Goal: Transaction & Acquisition: Purchase product/service

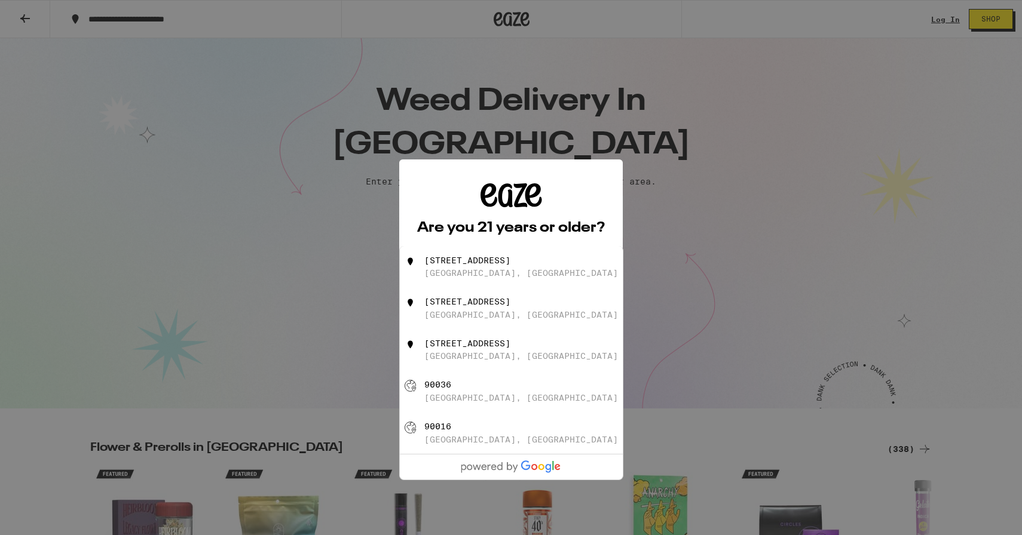
click at [533, 226] on h2 "Are you 21 years or older?" at bounding box center [511, 228] width 188 height 14
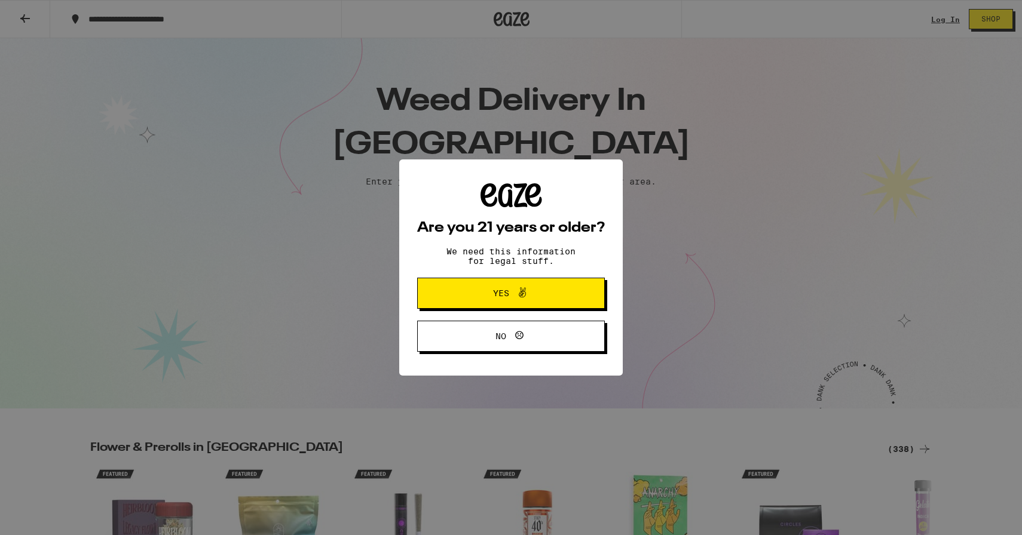
click at [526, 305] on button "Yes" at bounding box center [511, 293] width 188 height 31
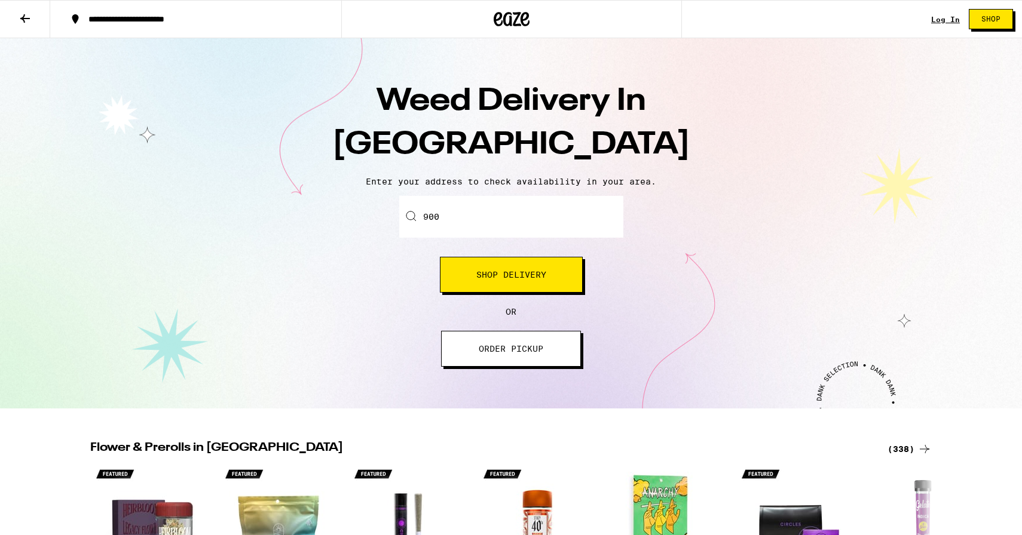
click at [538, 208] on input "900" at bounding box center [511, 217] width 224 height 42
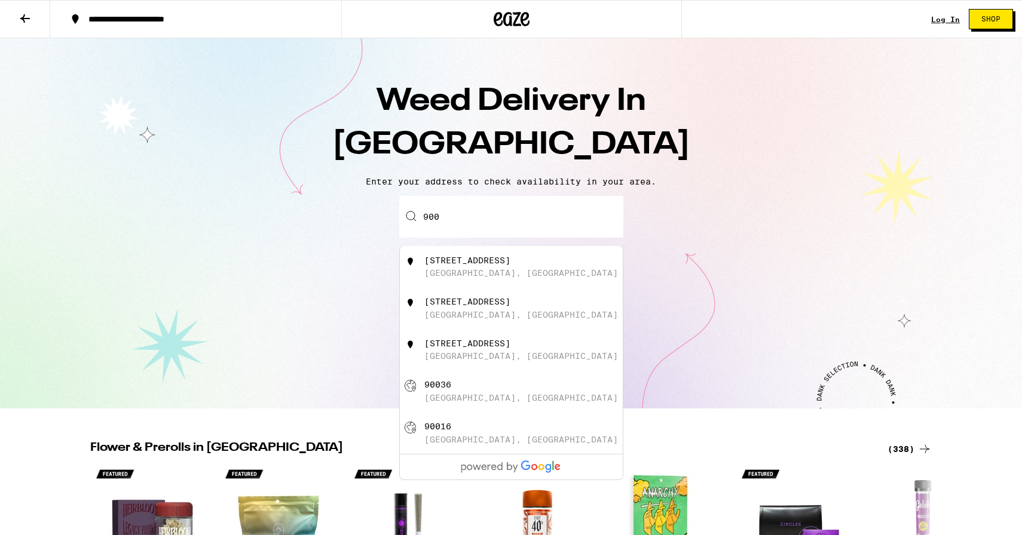
click at [547, 221] on input "900" at bounding box center [511, 217] width 224 height 42
type input "[STREET_ADDRESS]"
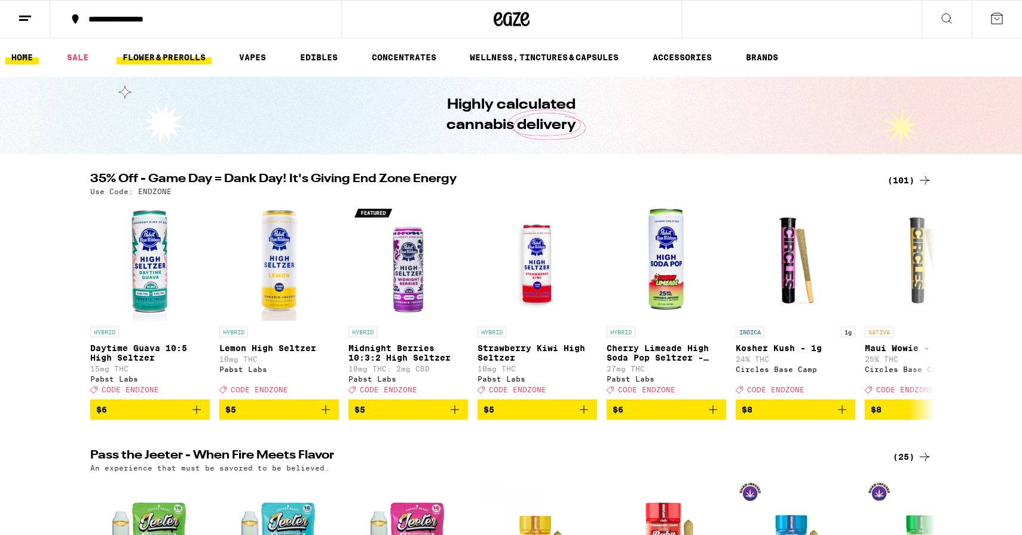
click at [163, 59] on link "FLOWER & PREROLLS" at bounding box center [163, 57] width 95 height 14
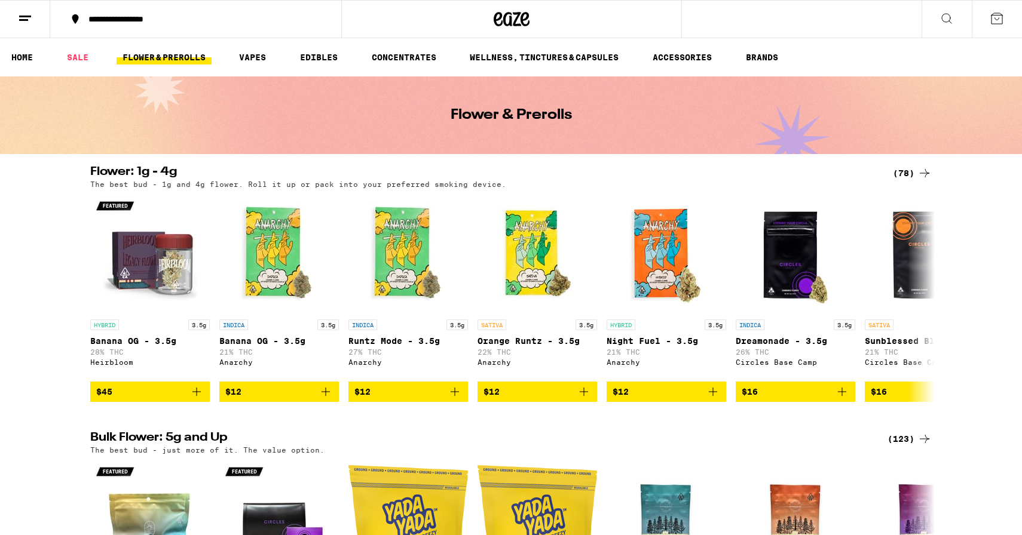
click at [161, 171] on h2 "Flower: 1g - 4g" at bounding box center [481, 173] width 783 height 14
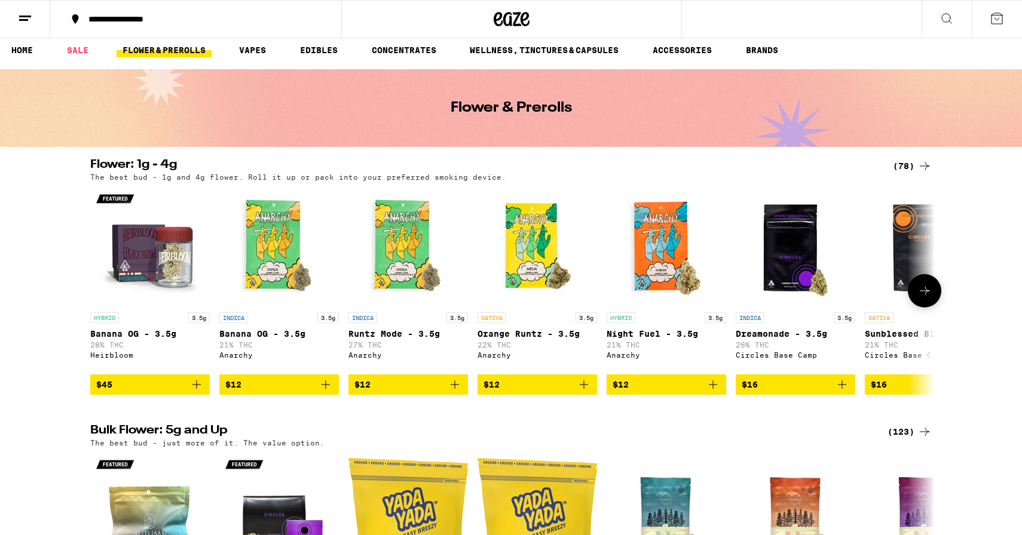
scroll to position [10, 0]
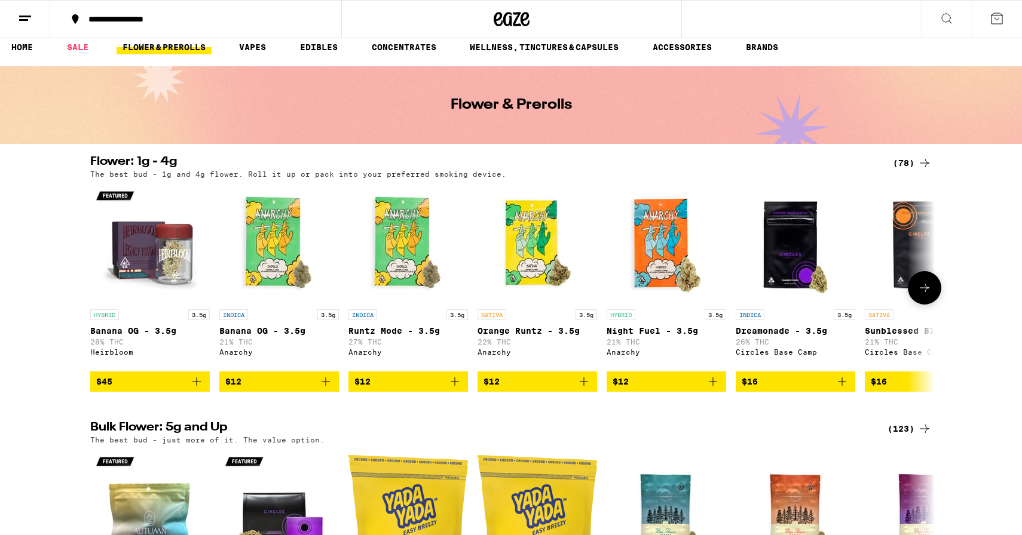
click at [928, 302] on button at bounding box center [923, 287] width 33 height 33
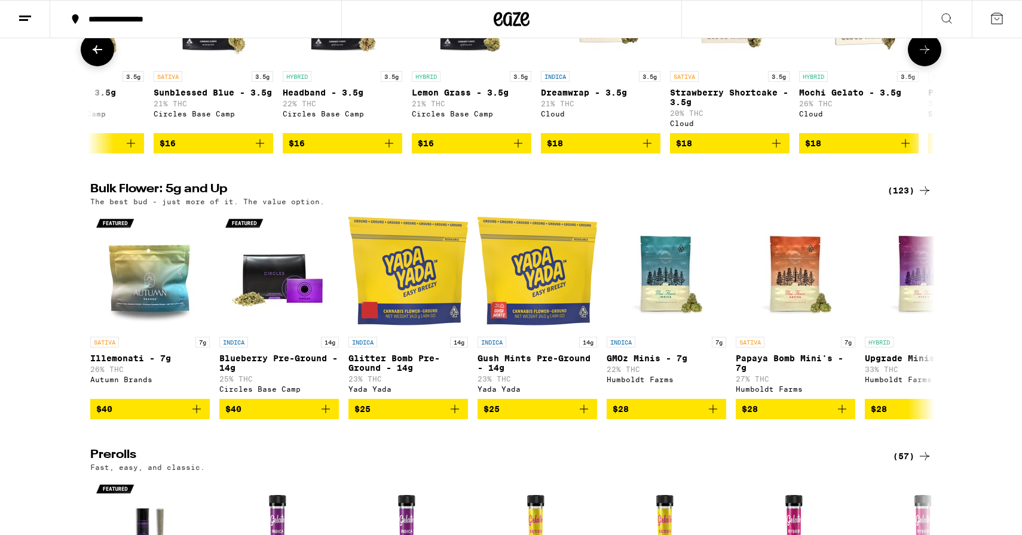
scroll to position [250, 0]
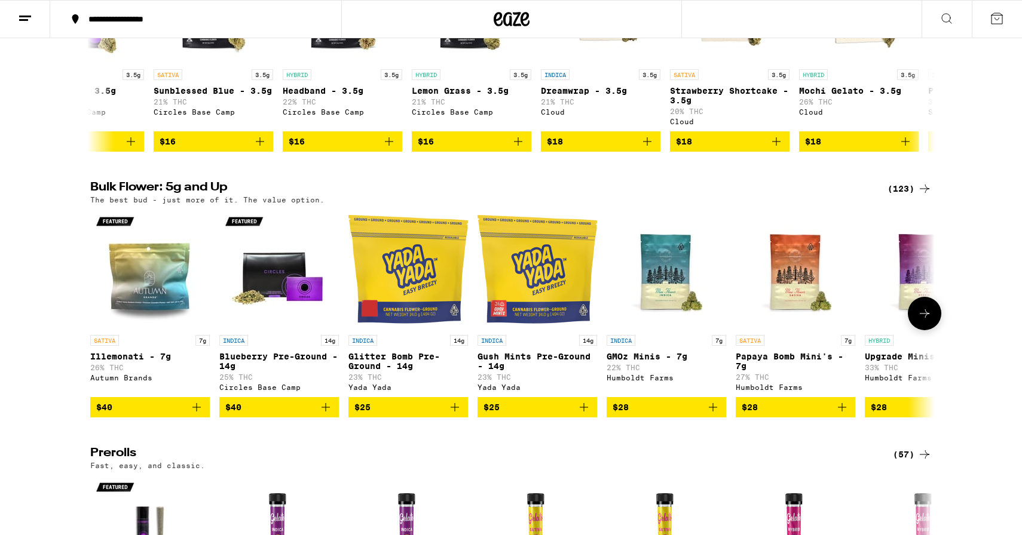
click at [915, 330] on div at bounding box center [923, 313] width 33 height 33
click at [927, 330] on button at bounding box center [923, 313] width 33 height 33
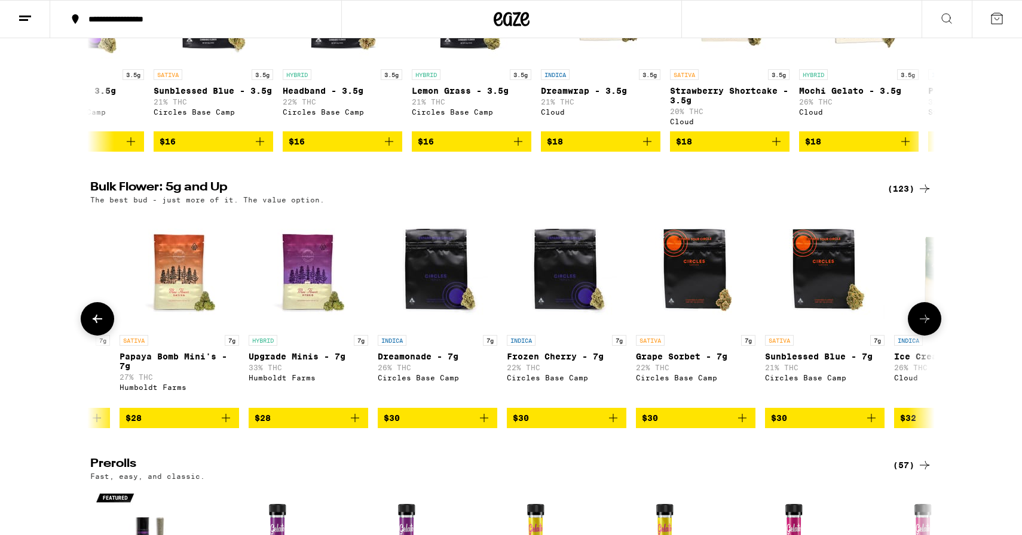
scroll to position [0, 711]
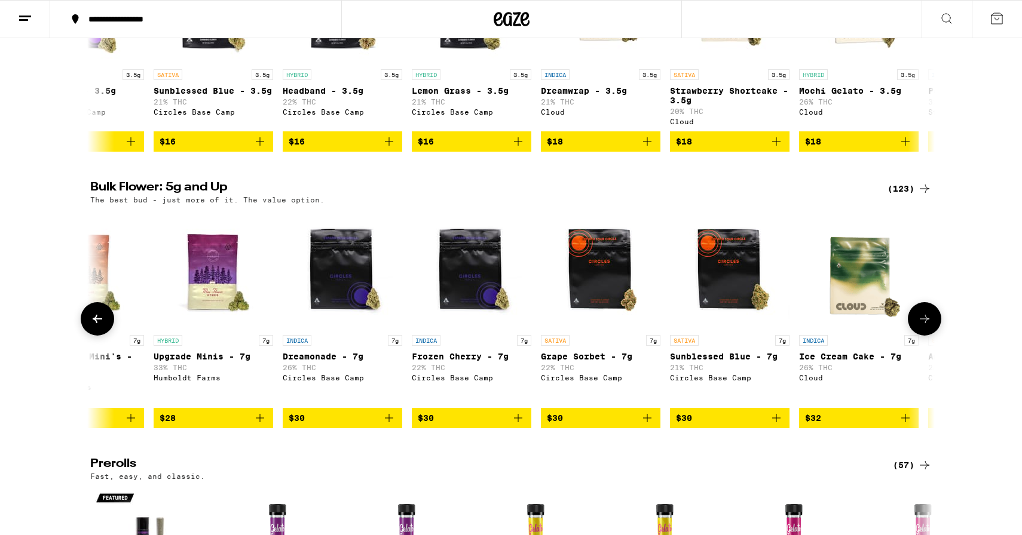
click at [927, 326] on icon at bounding box center [924, 319] width 14 height 14
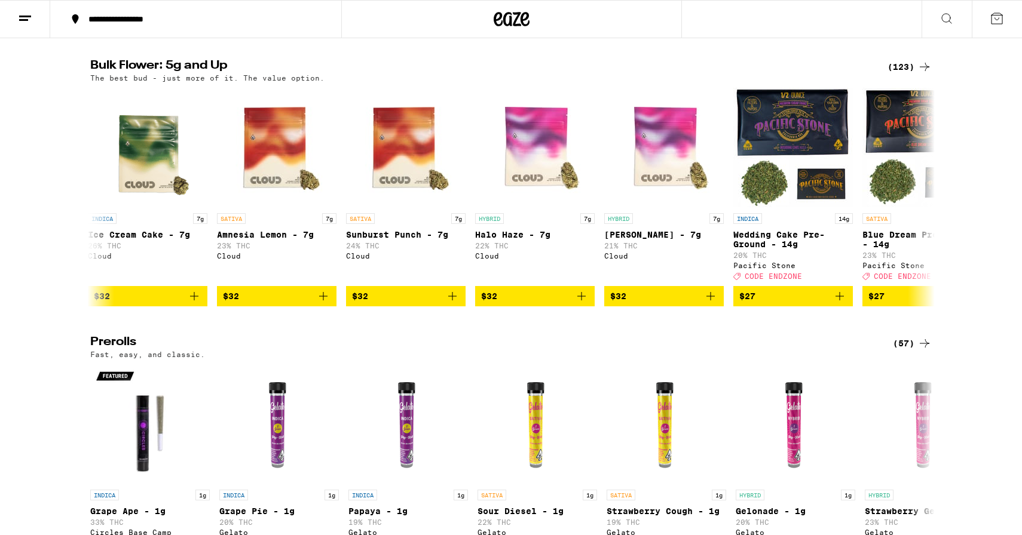
scroll to position [378, 0]
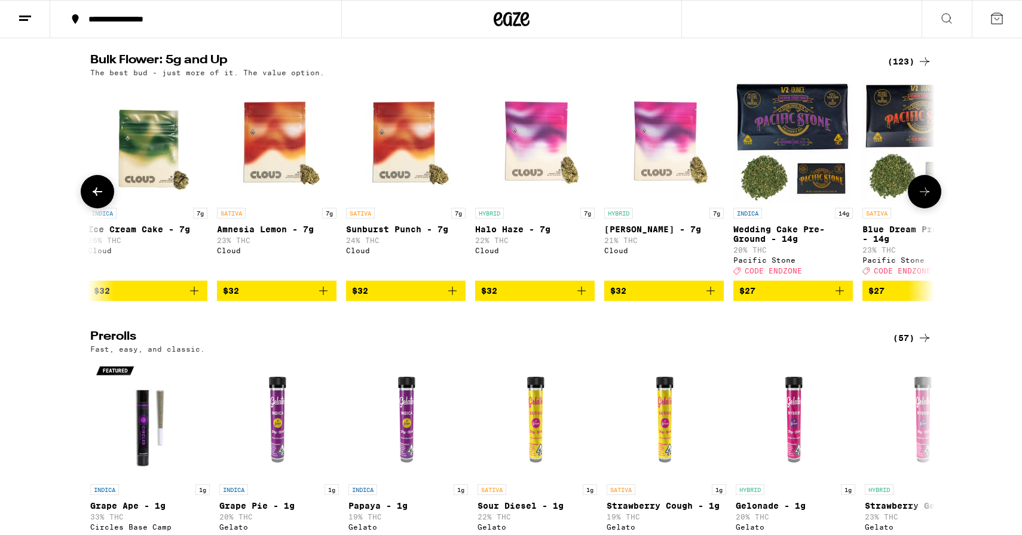
click at [933, 209] on button at bounding box center [923, 191] width 33 height 33
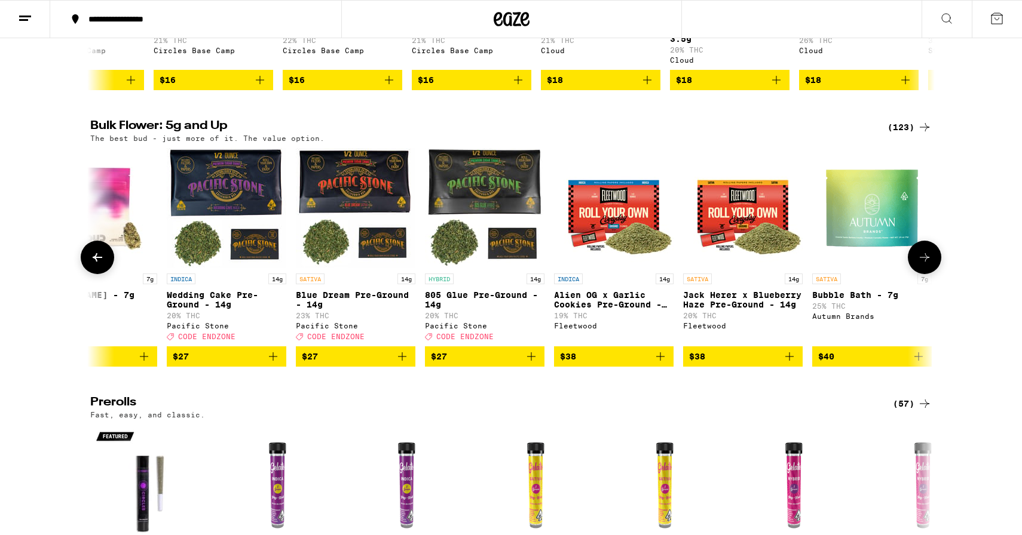
scroll to position [0, 1986]
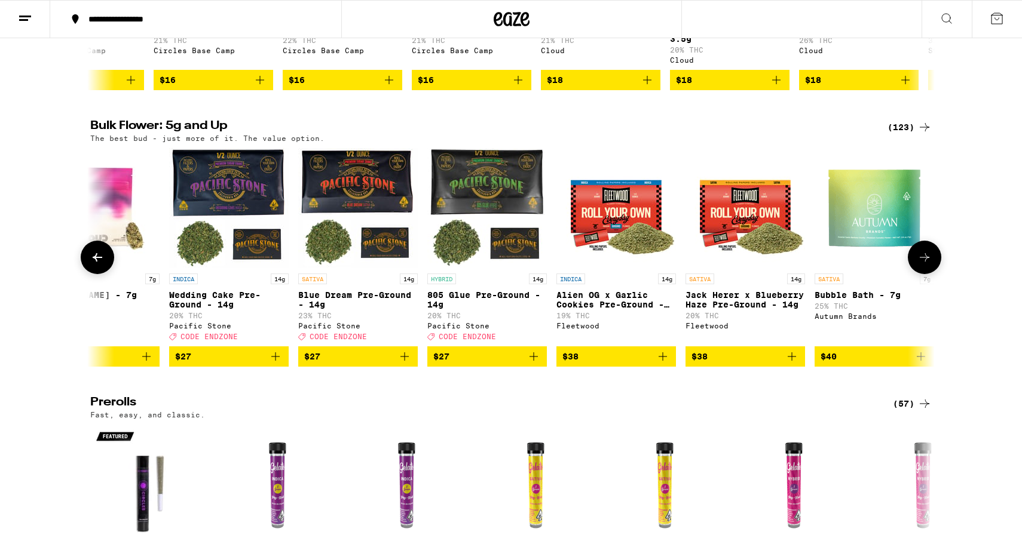
click at [252, 364] on span "$27" at bounding box center [229, 356] width 108 height 14
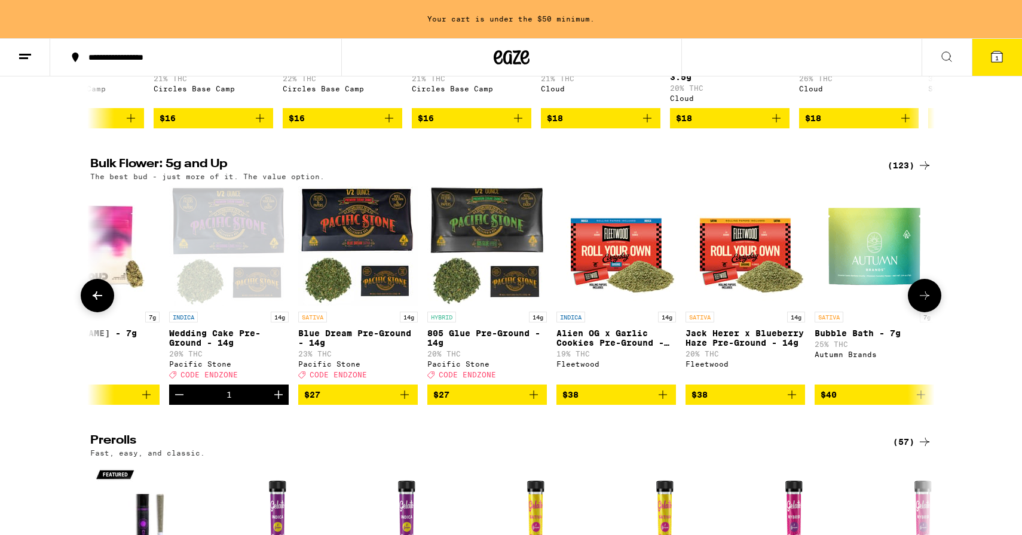
click at [228, 400] on div "1" at bounding box center [228, 395] width 5 height 10
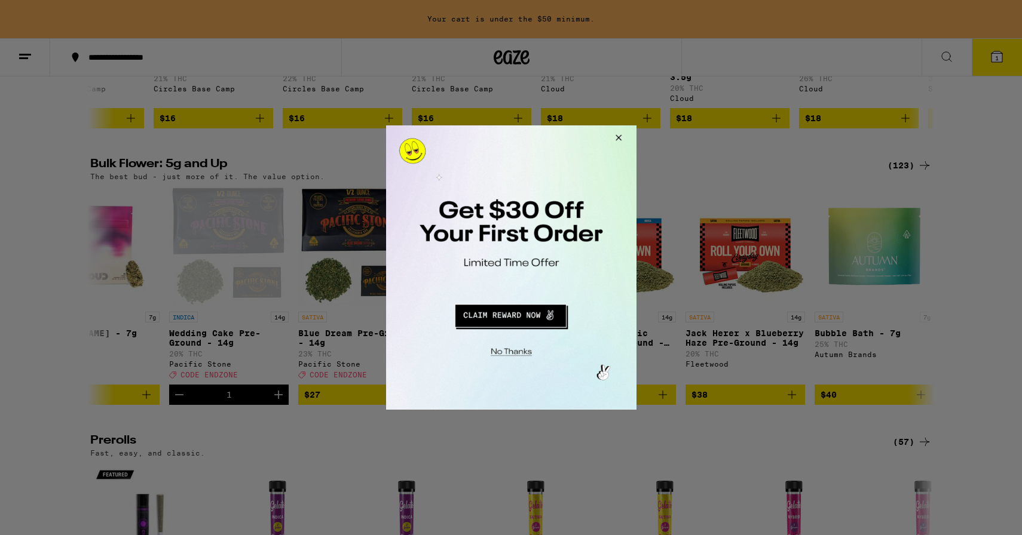
click at [522, 320] on button "Redirect to URL" at bounding box center [510, 314] width 208 height 29
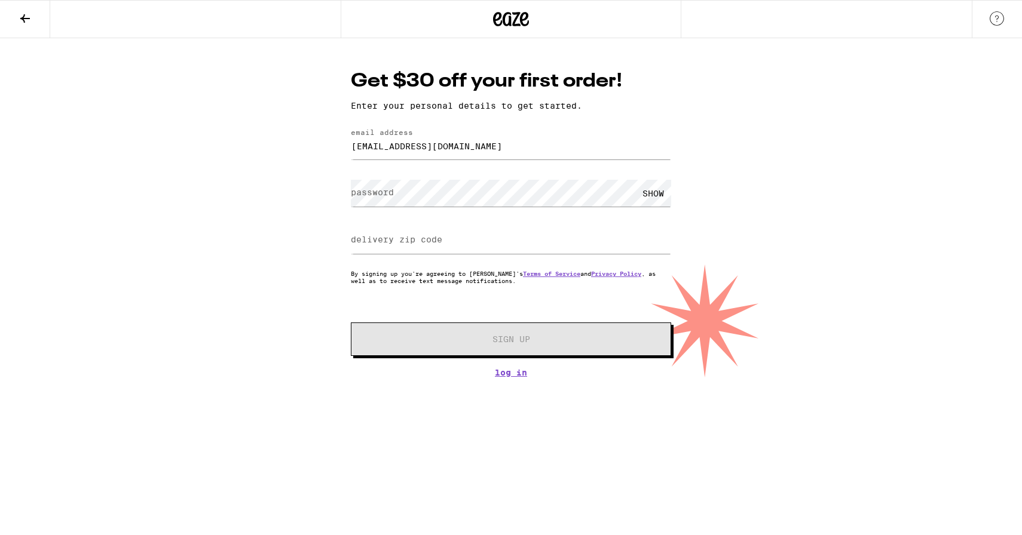
type input "luizatraebert@gmail.com"
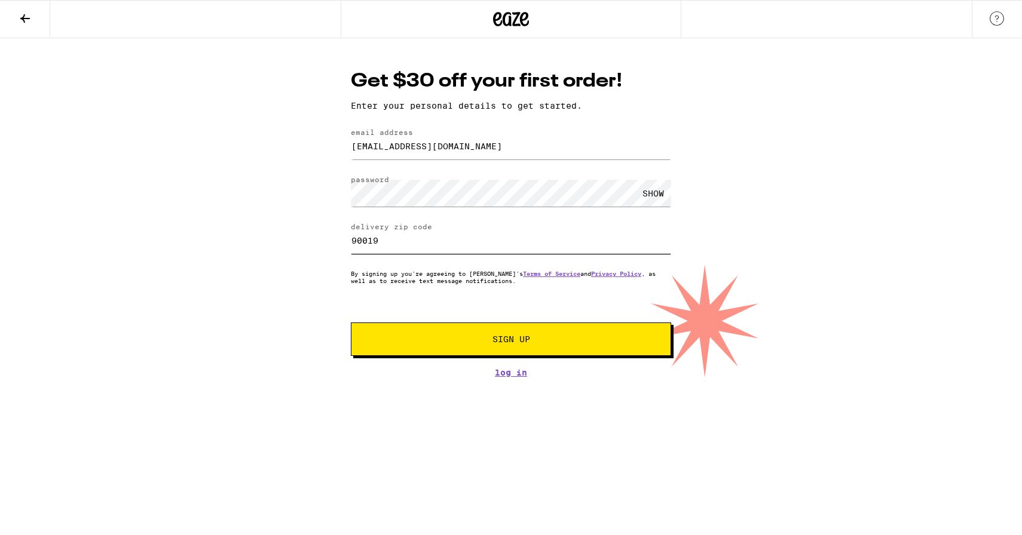
type input "90019"
click at [560, 355] on button "Sign Up" at bounding box center [511, 339] width 320 height 33
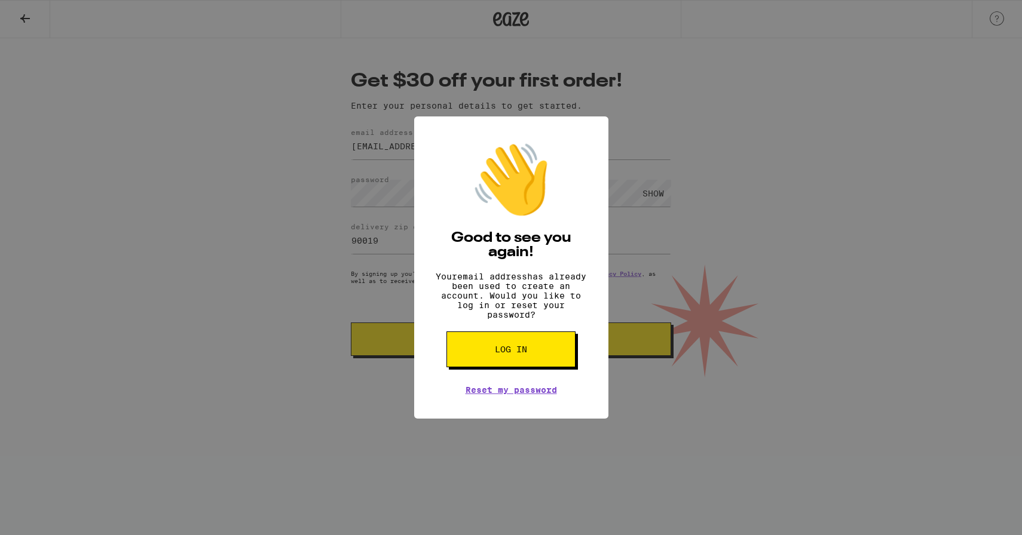
click at [560, 355] on button "Log in" at bounding box center [510, 350] width 129 height 36
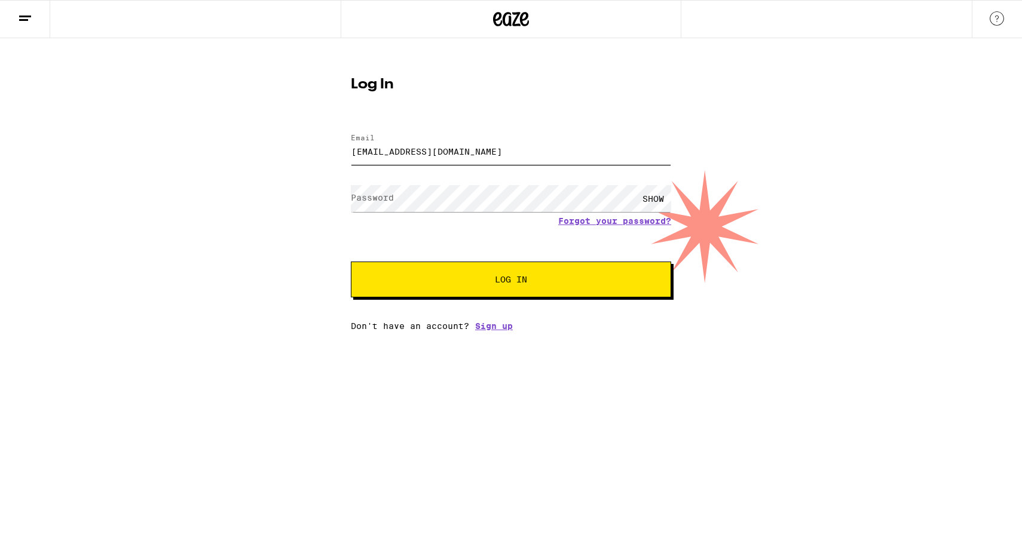
type input "luizatraebert@gmail.com"
click at [511, 281] on button "Log In" at bounding box center [511, 280] width 320 height 36
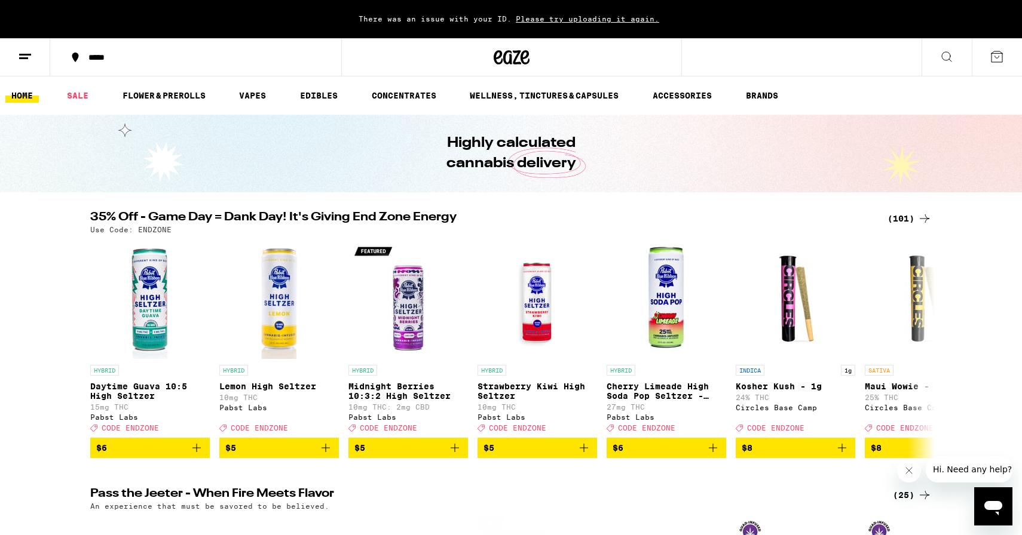
click at [997, 47] on button at bounding box center [996, 57] width 50 height 37
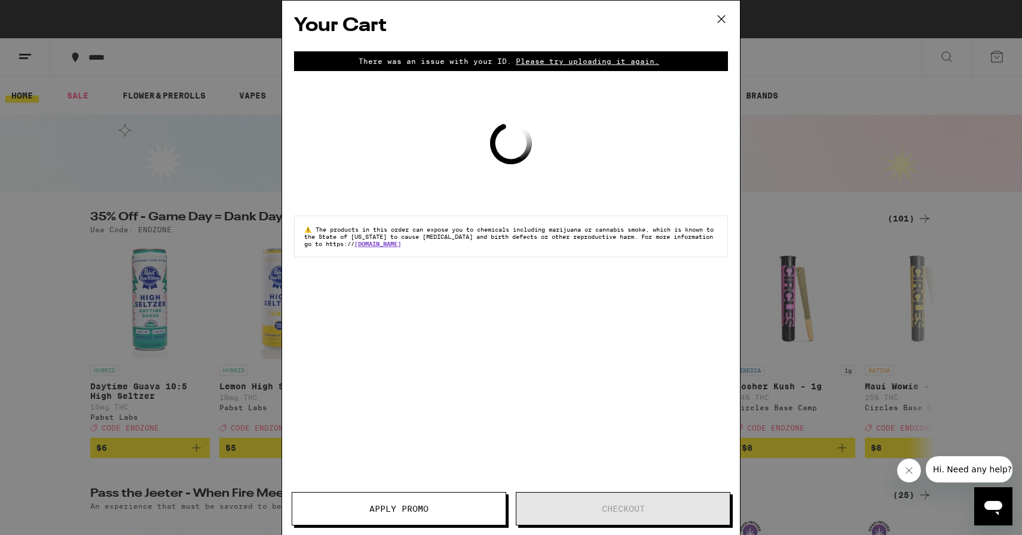
click at [998, 62] on div "Your Cart There was an issue with your ID. Please try uploading it again. Loadi…" at bounding box center [511, 267] width 1022 height 535
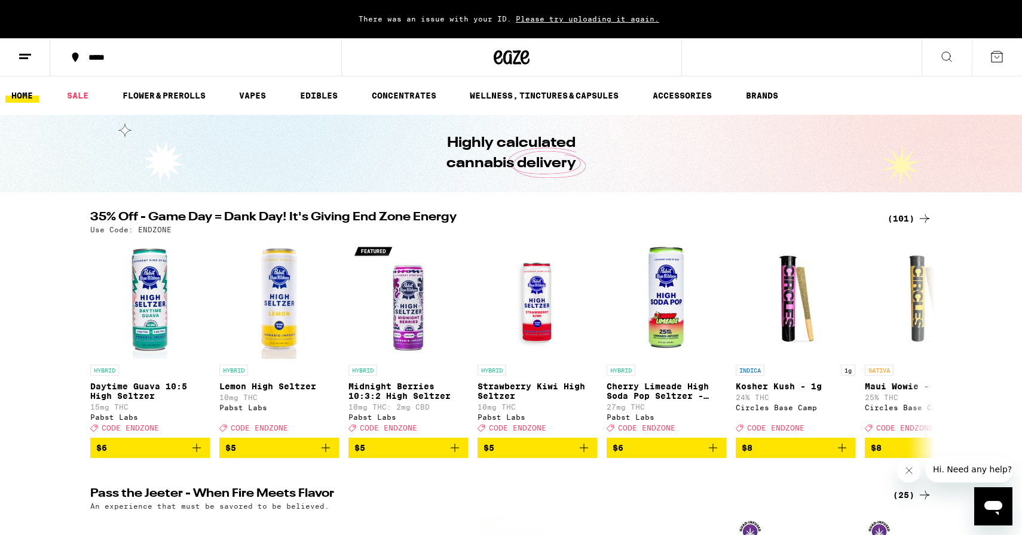
click at [998, 62] on icon at bounding box center [996, 56] width 11 height 11
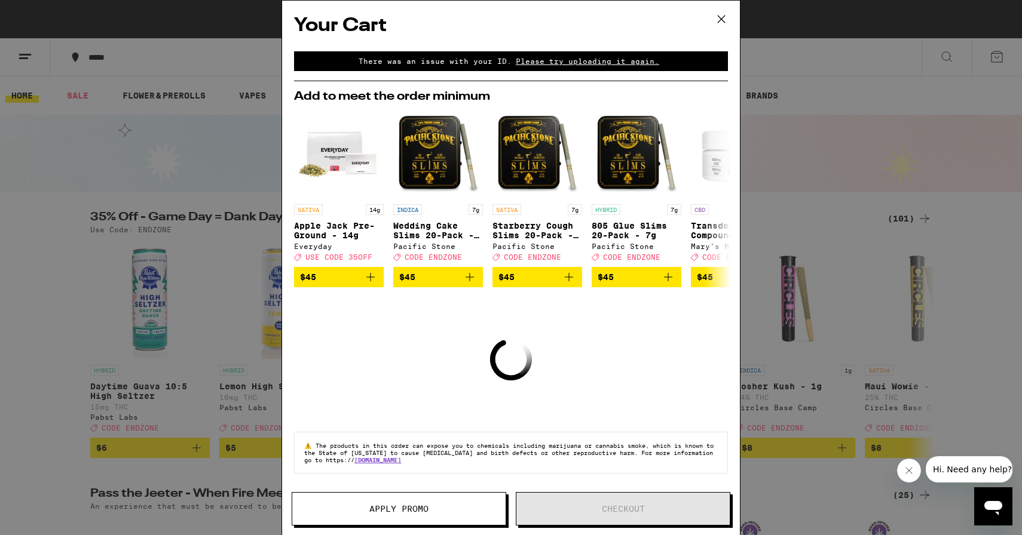
click at [897, 60] on div "Your Cart There was an issue with your ID. Please try uploading it again. Add t…" at bounding box center [511, 267] width 1022 height 535
